Goal: Navigation & Orientation: Understand site structure

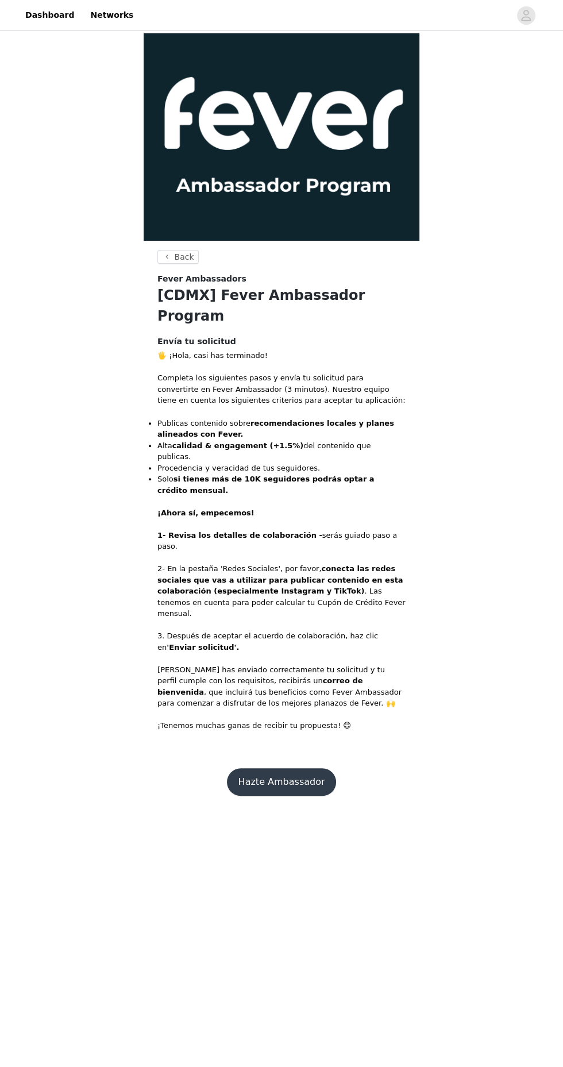
click at [285, 768] on button "Hazte Ambassador" at bounding box center [282, 782] width 110 height 28
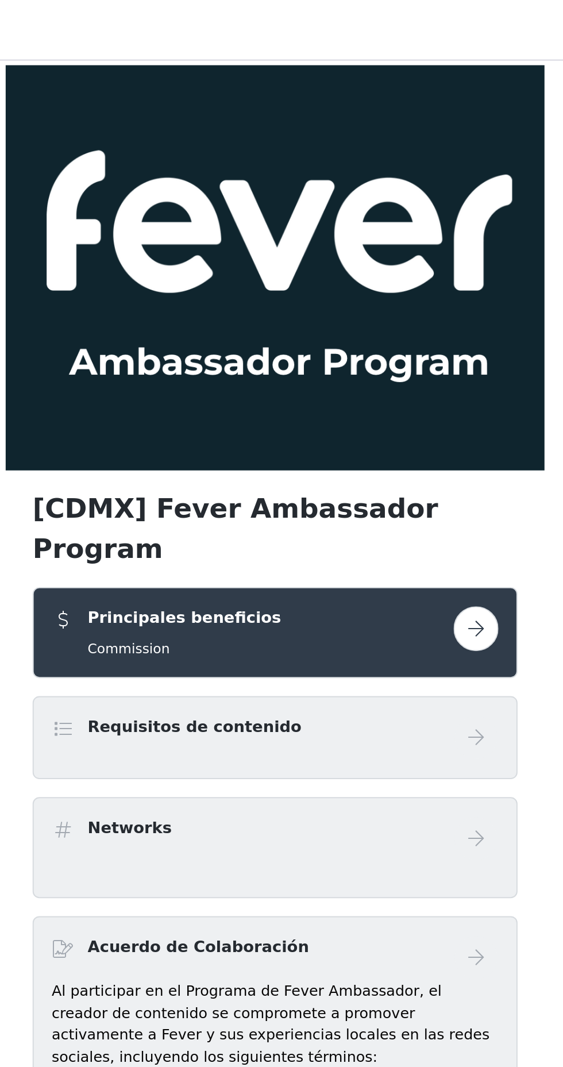
click at [381, 310] on button "button" at bounding box center [384, 321] width 23 height 23
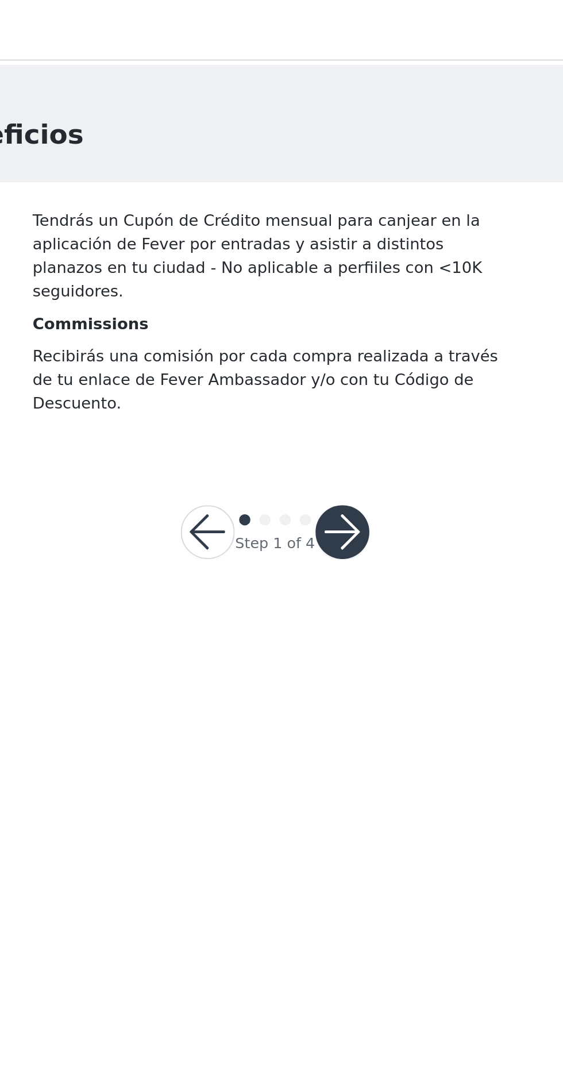
click at [322, 258] on button "button" at bounding box center [316, 272] width 28 height 28
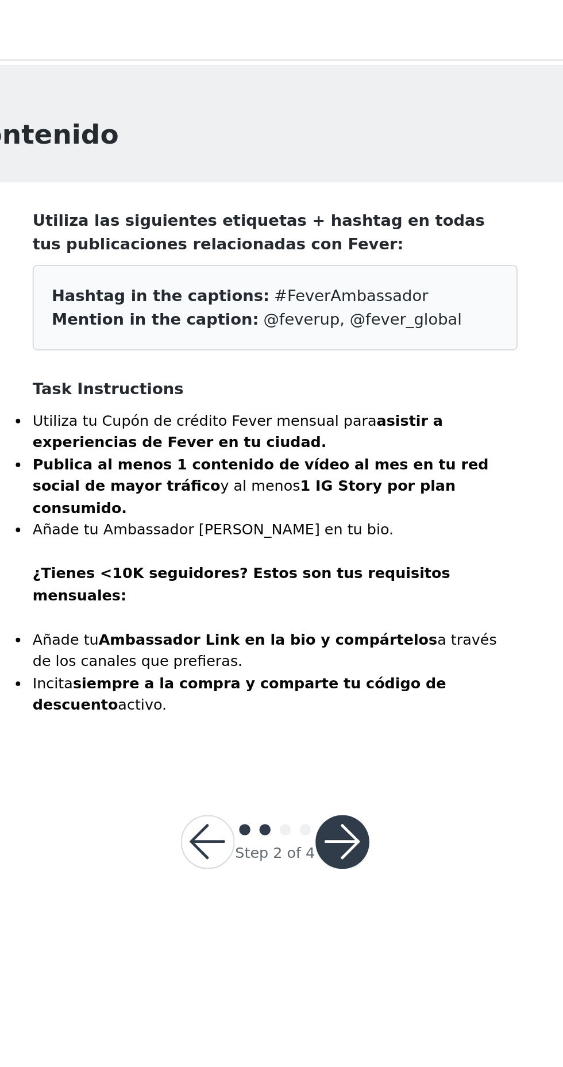
click at [321, 417] on button "button" at bounding box center [316, 431] width 28 height 28
